Goal: Task Accomplishment & Management: Use online tool/utility

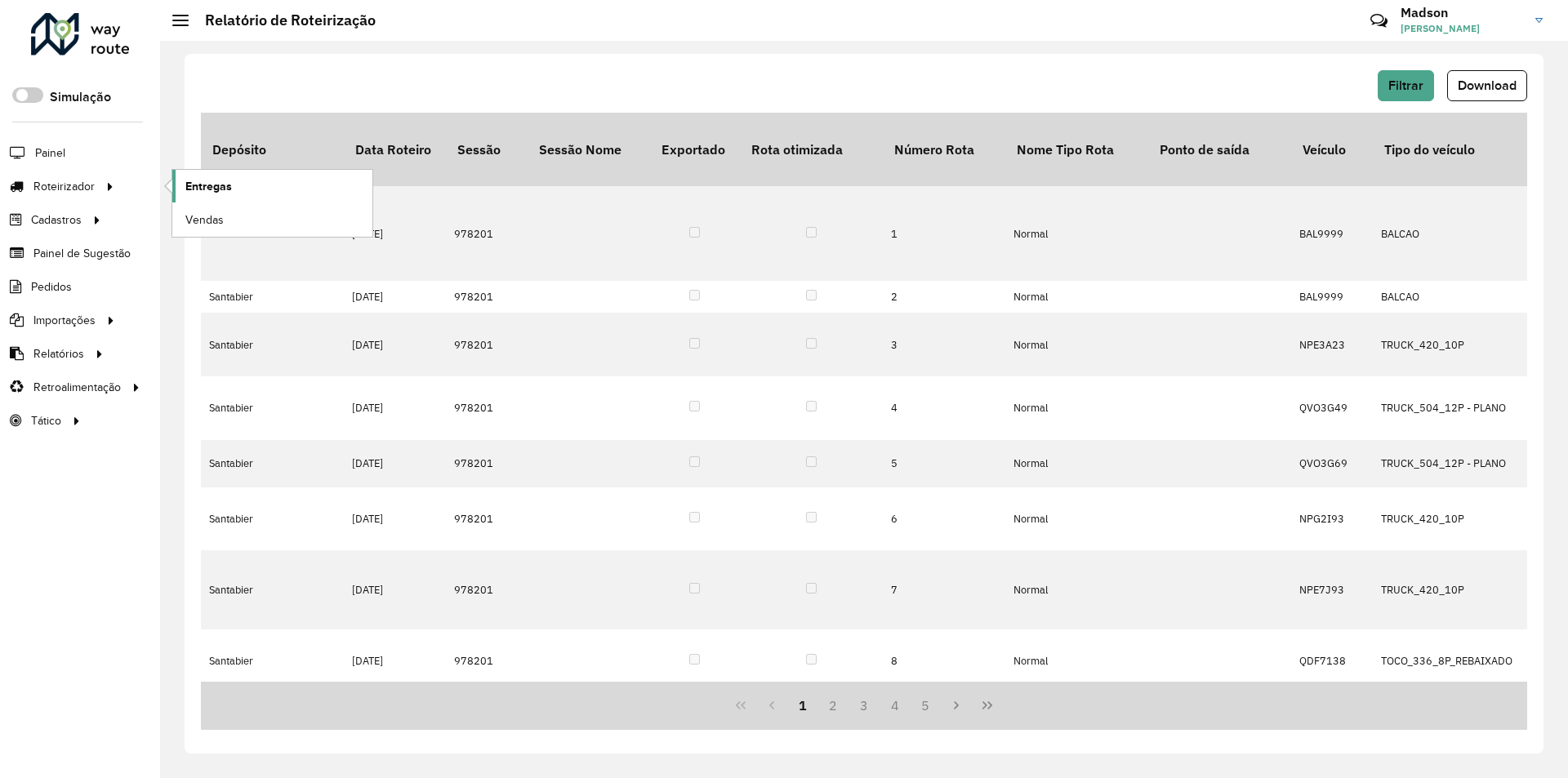
click at [191, 191] on span "Entregas" at bounding box center [208, 187] width 47 height 17
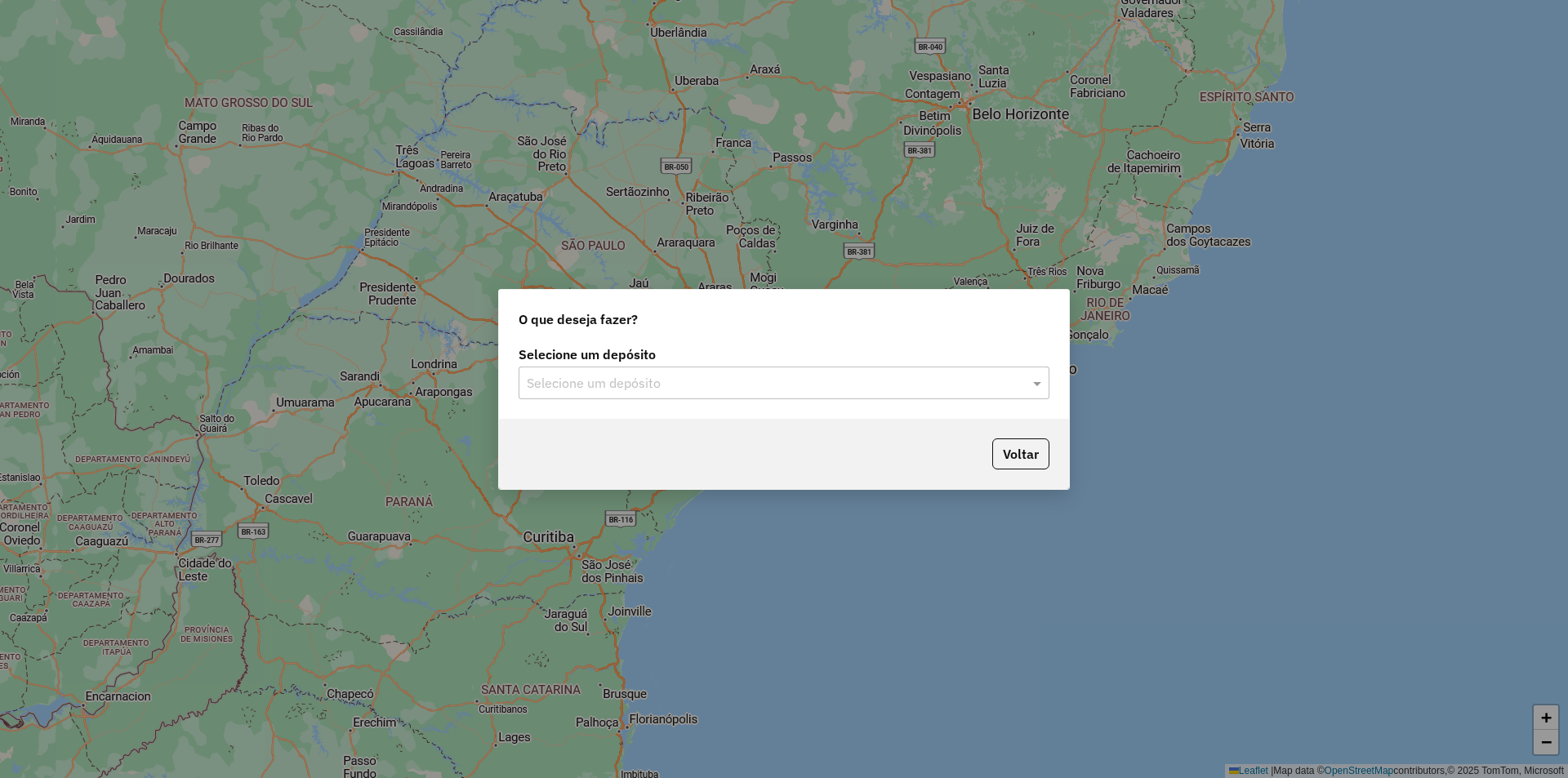
click at [594, 388] on input "text" at bounding box center [767, 383] width 482 height 19
click at [602, 431] on div "Santabier" at bounding box center [784, 430] width 529 height 28
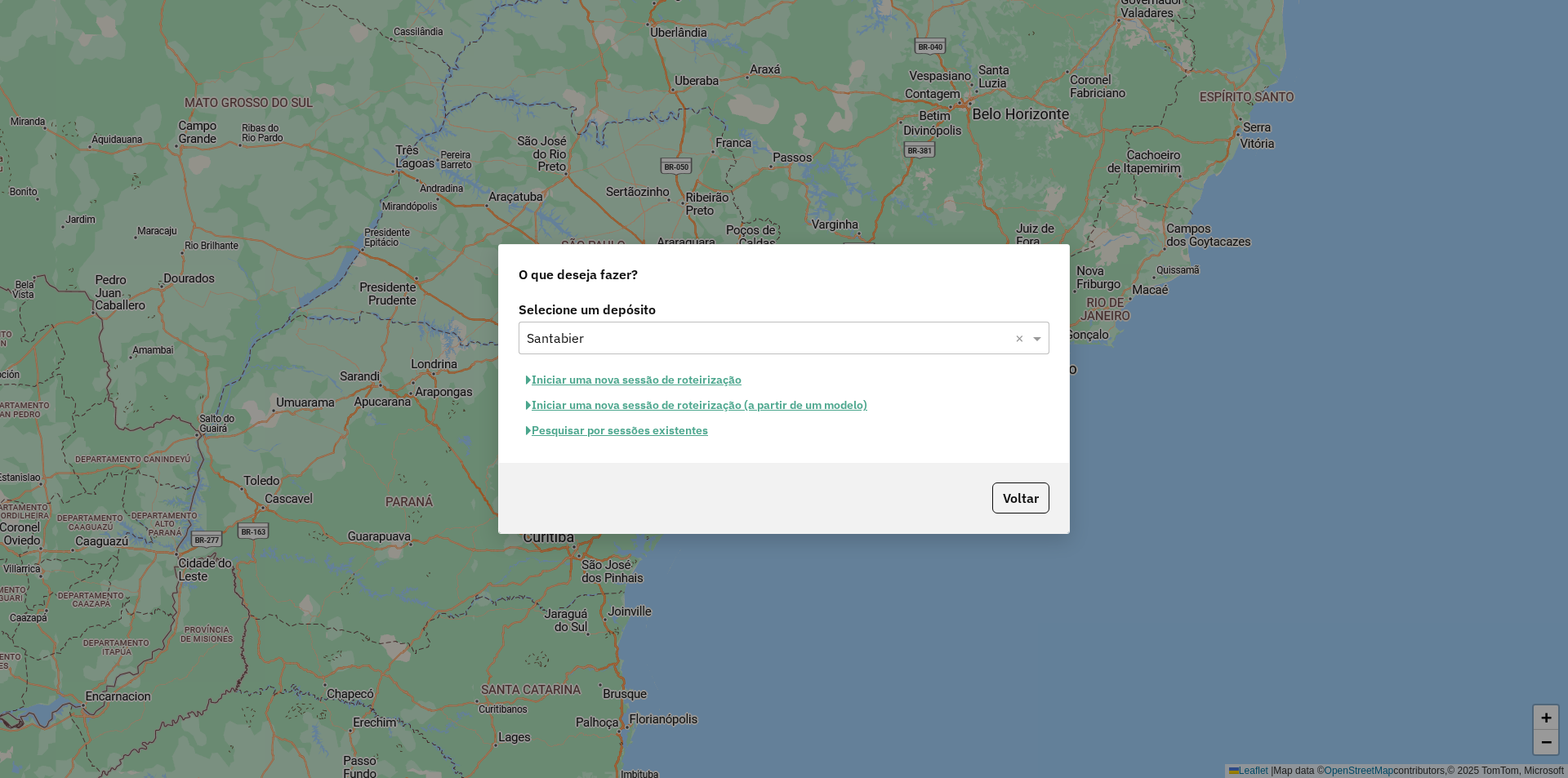
click at [645, 428] on button "Pesquisar por sessões existentes" at bounding box center [616, 430] width 196 height 25
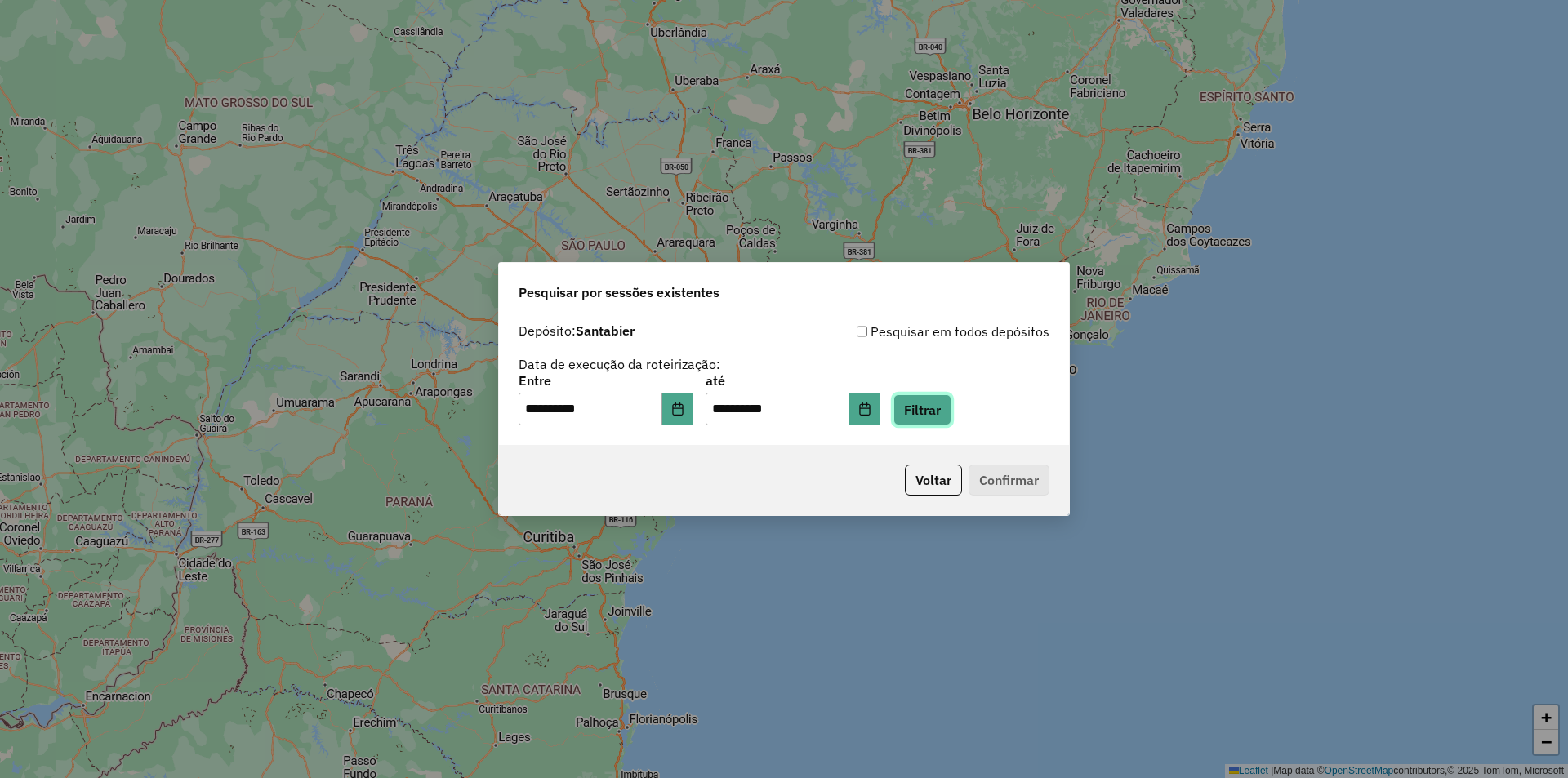
click at [926, 401] on button "Filtrar" at bounding box center [921, 410] width 58 height 31
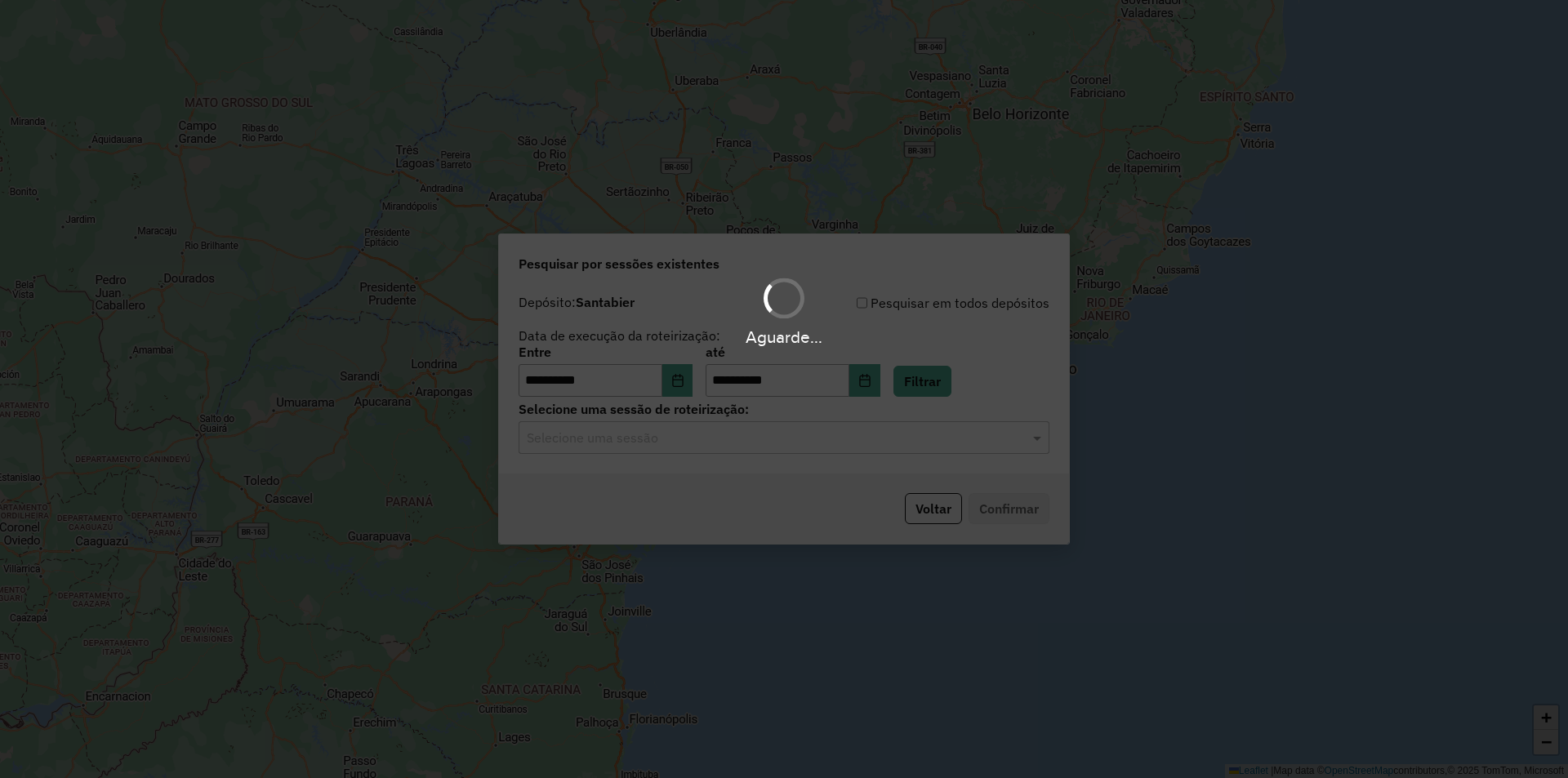
click at [738, 442] on hb-app "**********" at bounding box center [784, 389] width 1568 height 778
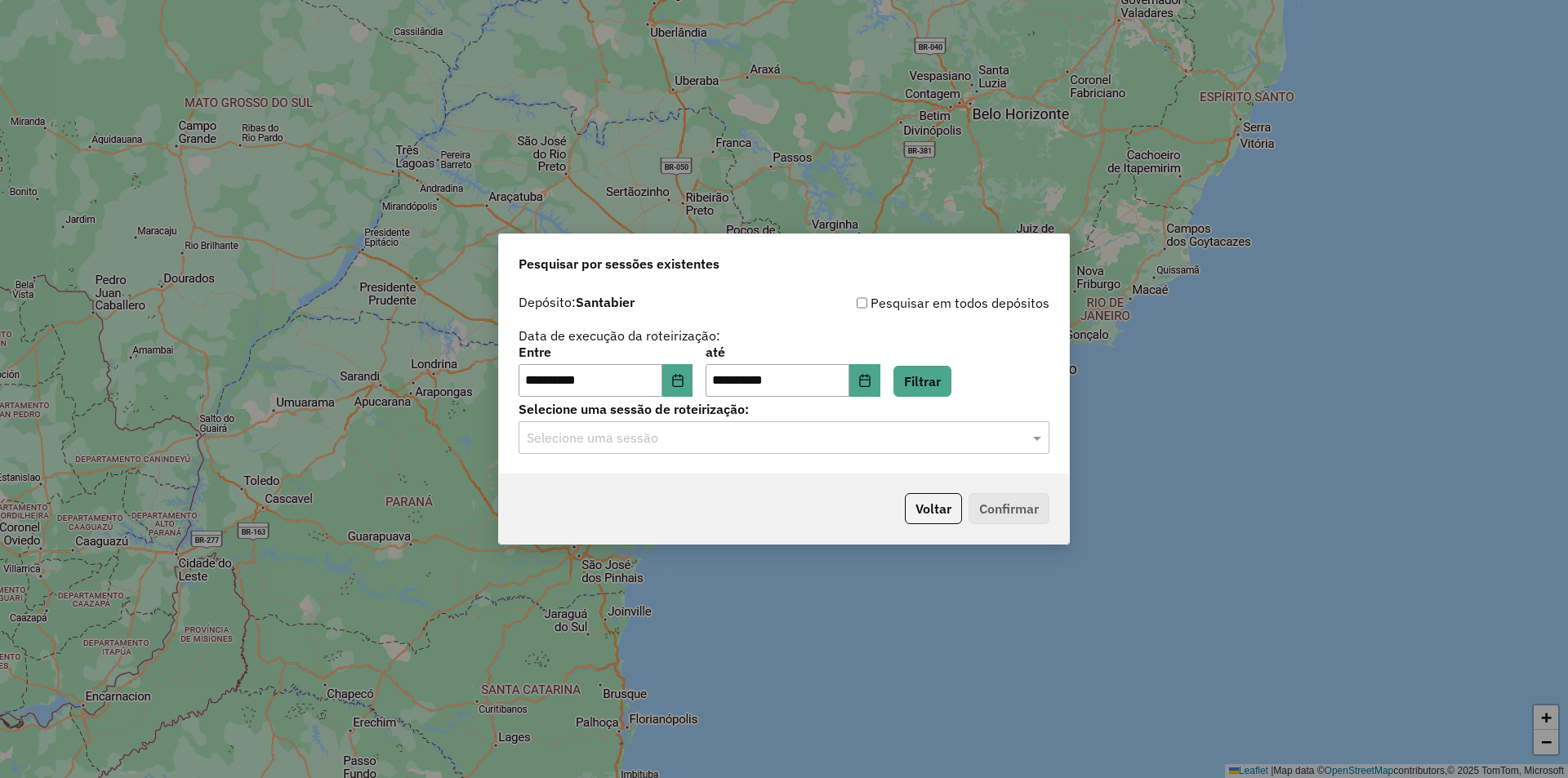
click at [738, 442] on input "text" at bounding box center [767, 438] width 482 height 19
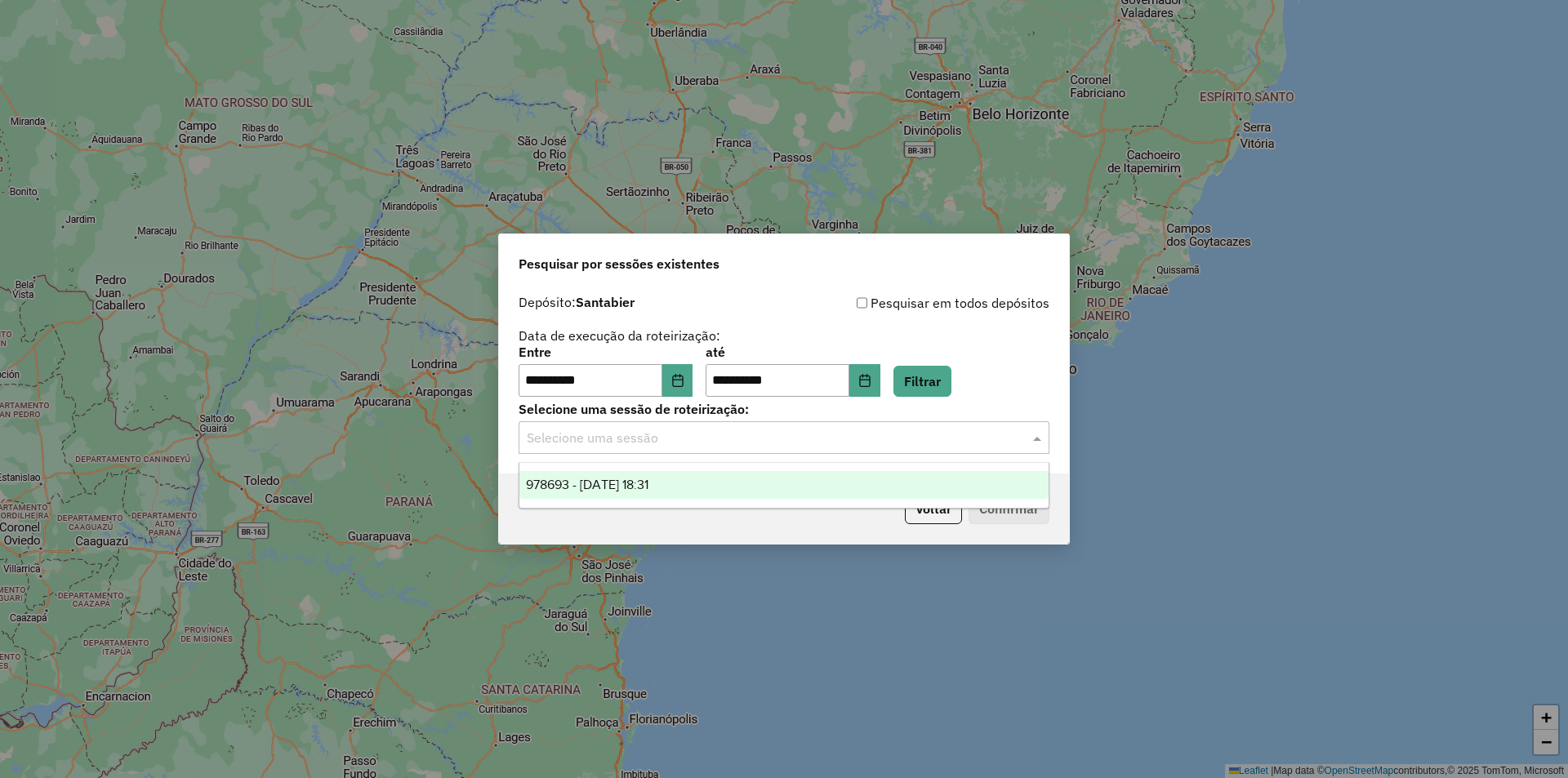
click at [741, 480] on div "978693 - 13/08/2025 18:31" at bounding box center [784, 485] width 529 height 28
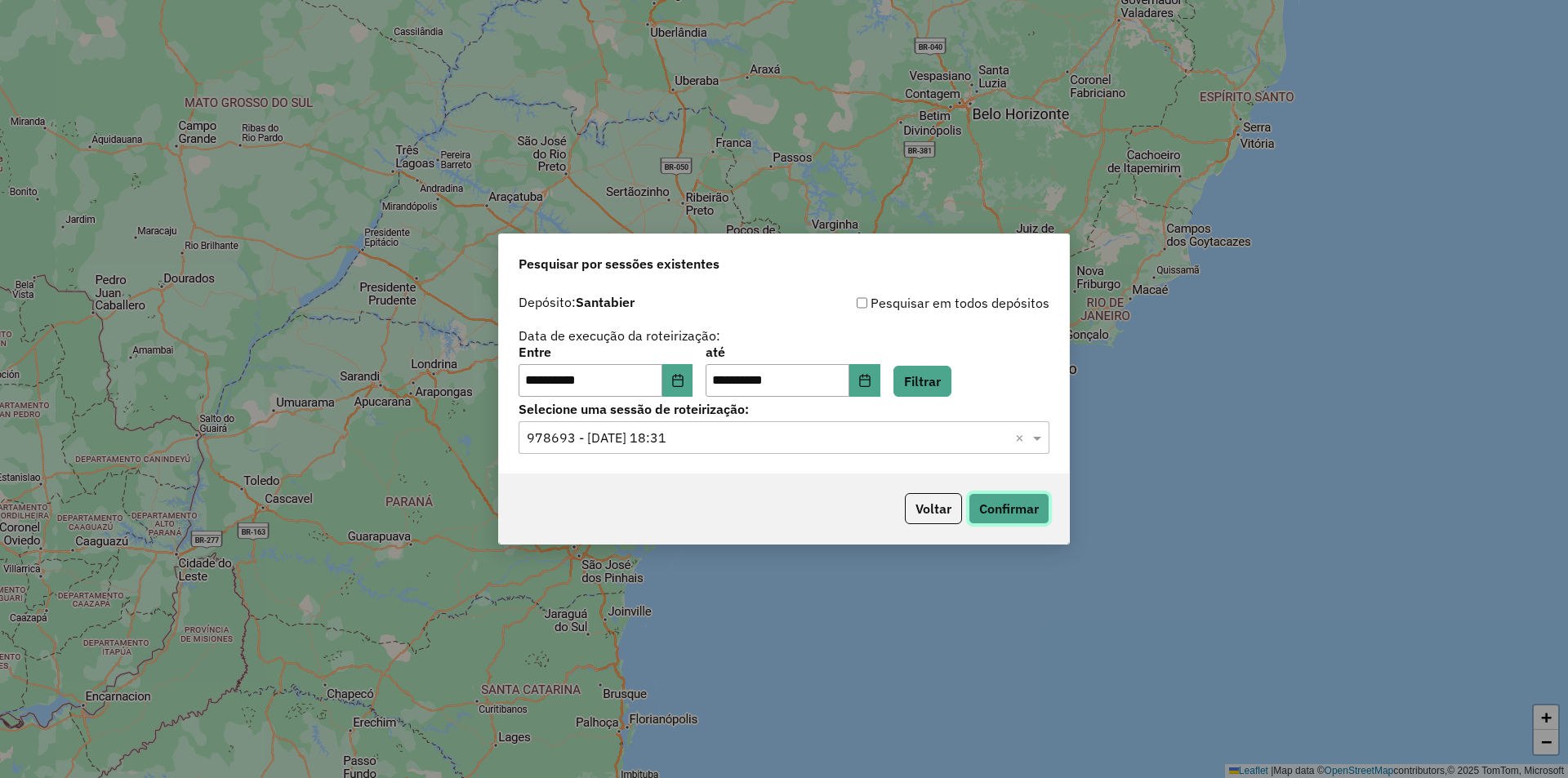
click at [1034, 507] on button "Confirmar" at bounding box center [1009, 509] width 80 height 31
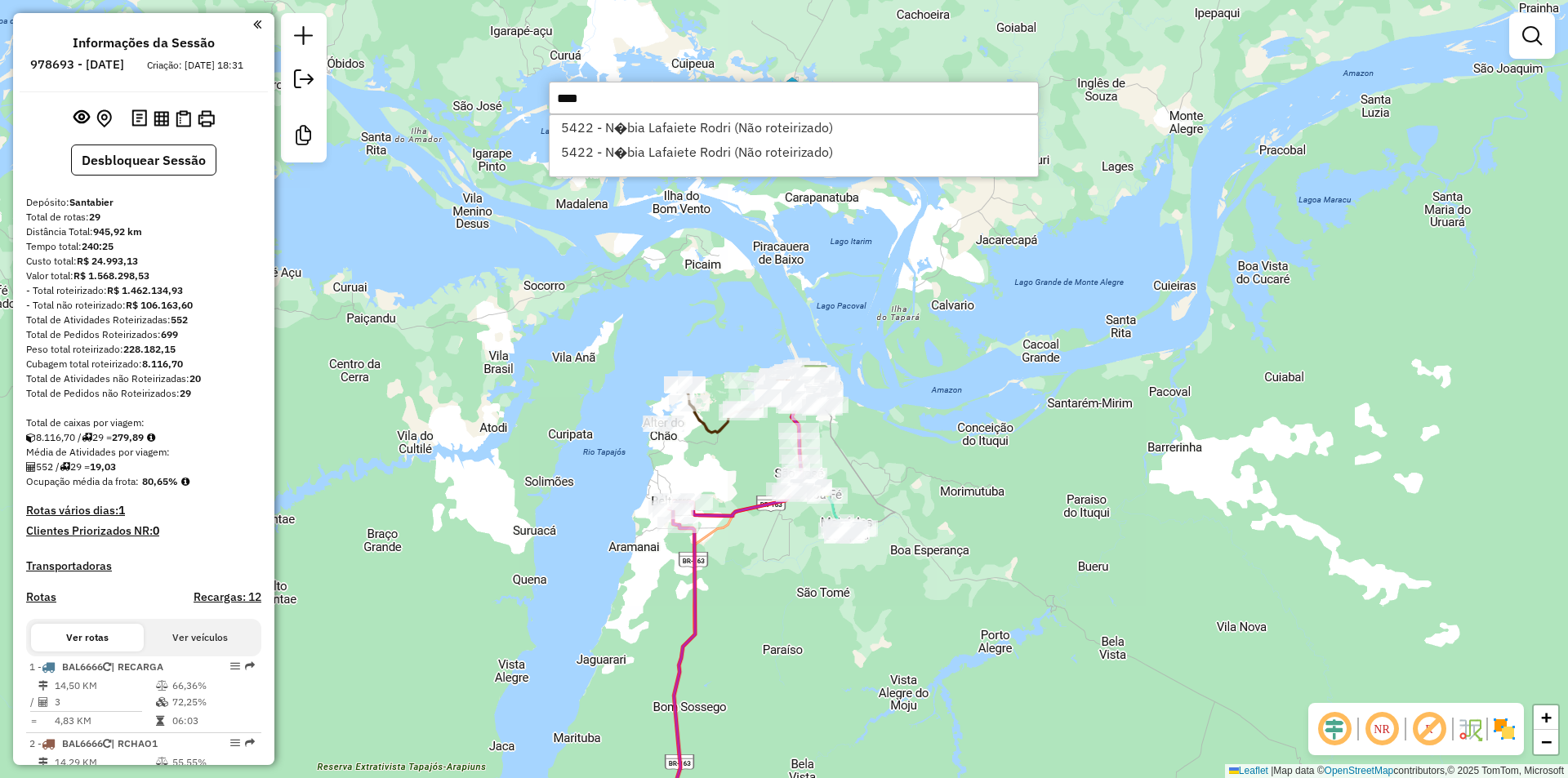
type input "****"
click at [895, 167] on div "5422 - N�bia Lafaiete Rodri (Não roteirizado) 5422 - N�bia Lafaiete Rodri (Não …" at bounding box center [793, 146] width 489 height 63
click at [848, 154] on li "5422 - N�bia Lafaiete Rodri (Não roteirizado)" at bounding box center [794, 152] width 489 height 25
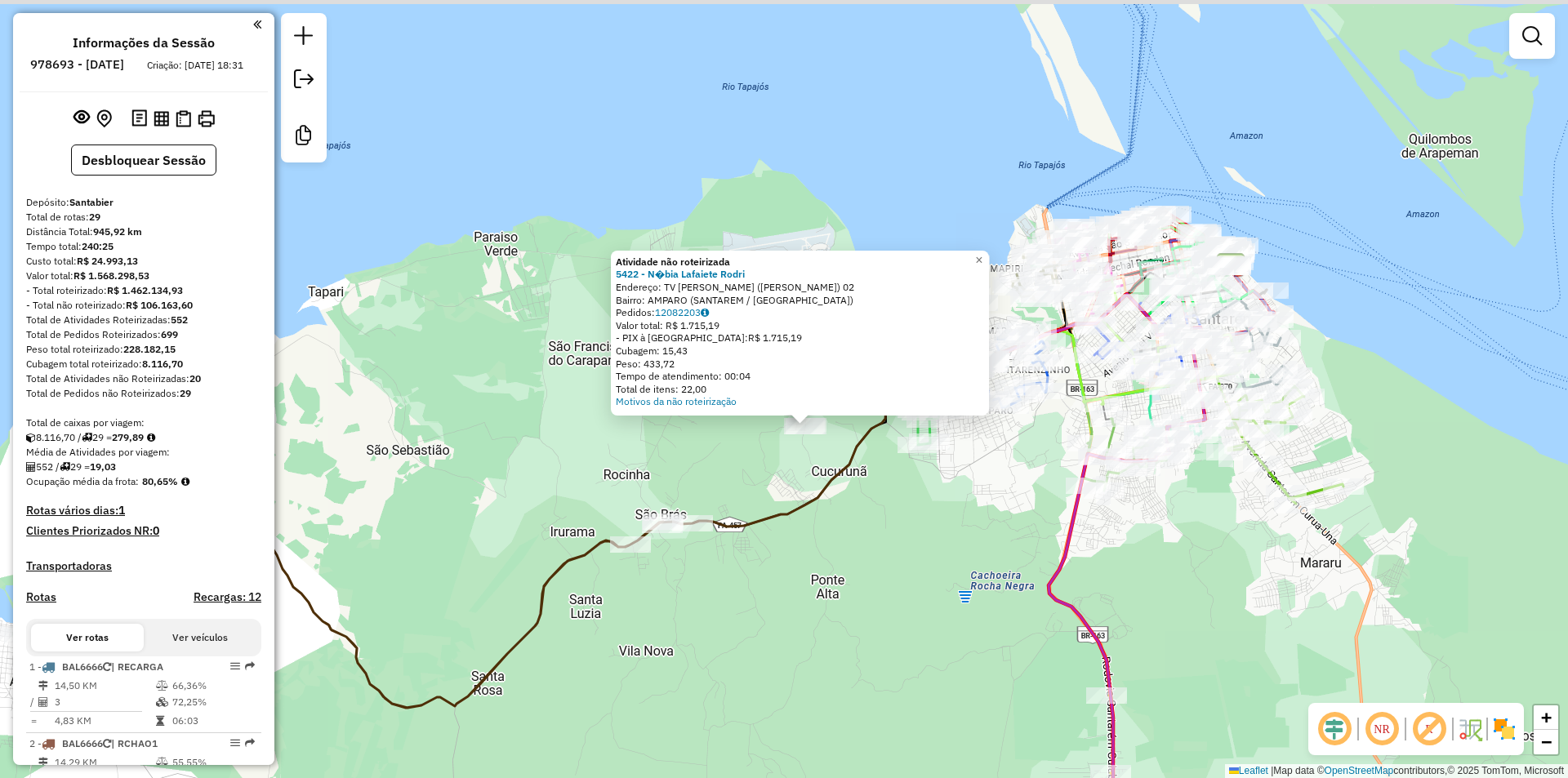
drag, startPoint x: 807, startPoint y: 565, endPoint x: 833, endPoint y: 593, distance: 38.2
click at [833, 593] on div "Atividade não roteirizada 5422 - N�bia Lafaiete Rodri Endereço: TV JADER BARBAL…" at bounding box center [784, 389] width 1568 height 778
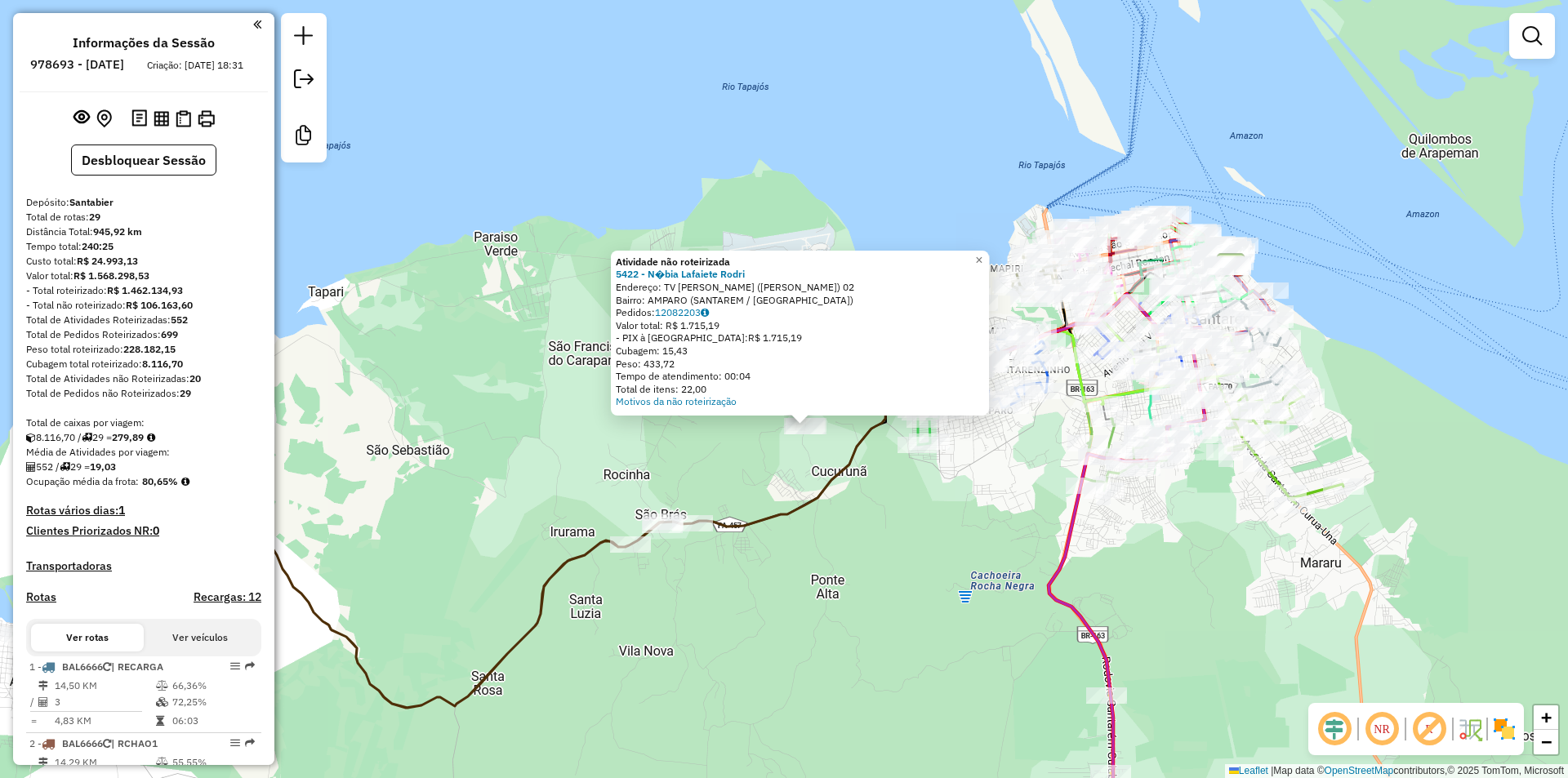
drag, startPoint x: 683, startPoint y: 618, endPoint x: 653, endPoint y: 714, distance: 100.6
click at [686, 619] on div "Atividade não roteirizada 5422 - N�bia Lafaiete Rodri Endereço: TV JADER BARBAL…" at bounding box center [784, 389] width 1568 height 778
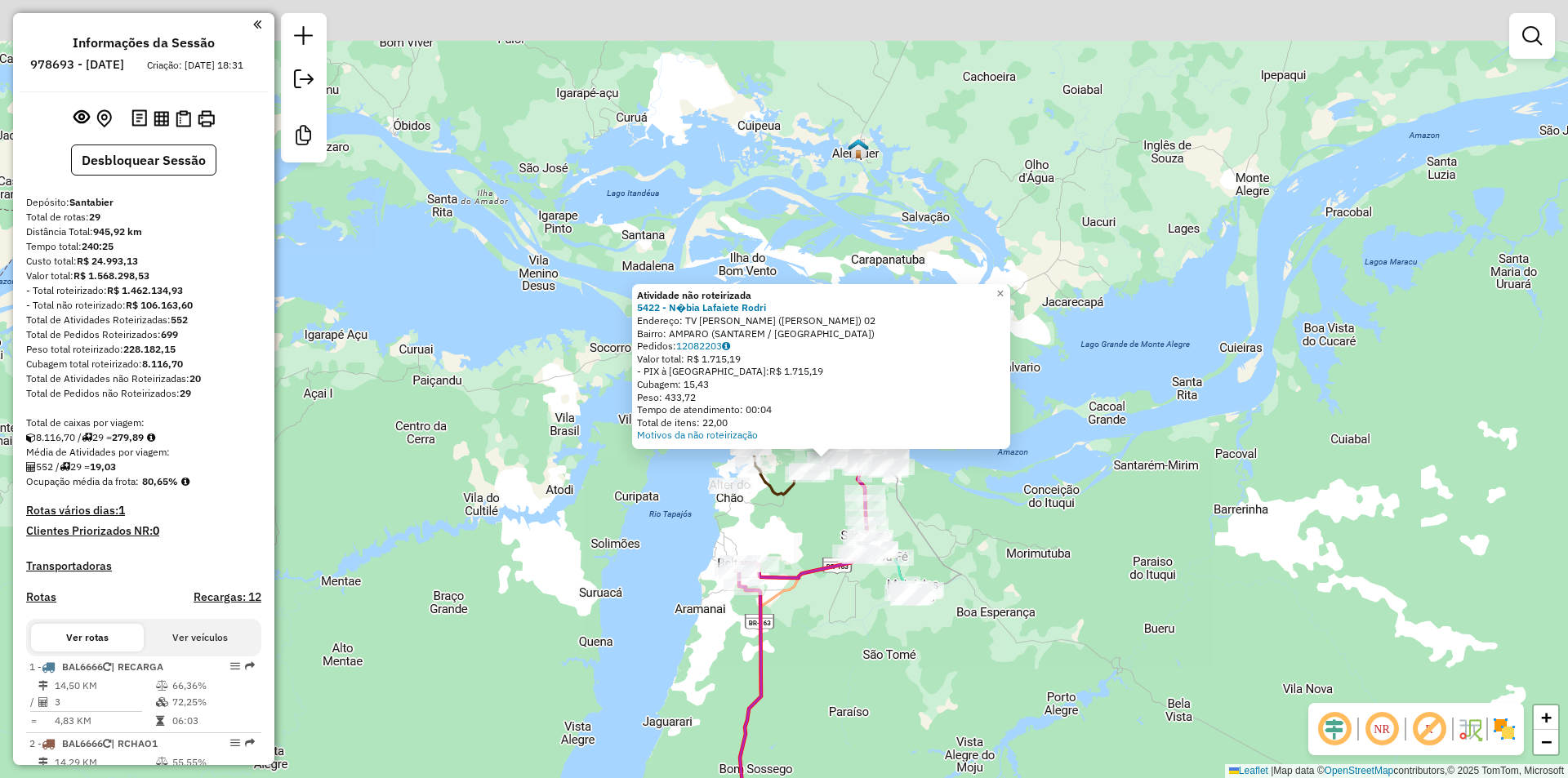
drag, startPoint x: 871, startPoint y: 582, endPoint x: 871, endPoint y: 668, distance: 86.0
click at [871, 668] on div "Atividade não roteirizada 5422 - N�bia Lafaiete Rodri Endereço: TV JADER BARBAL…" at bounding box center [784, 389] width 1568 height 778
